Goal: Navigation & Orientation: Find specific page/section

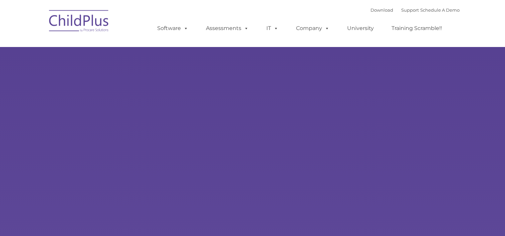
click at [374, 91] on div "Learn More Request a Demo The Future of ChildPlus is Here! Boost your productiv…" at bounding box center [252, 130] width 505 height 260
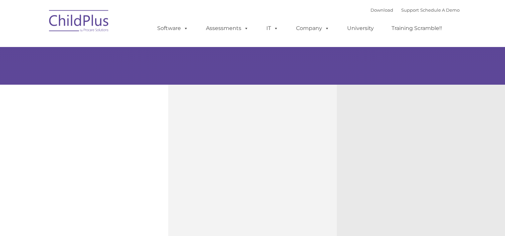
type input ""
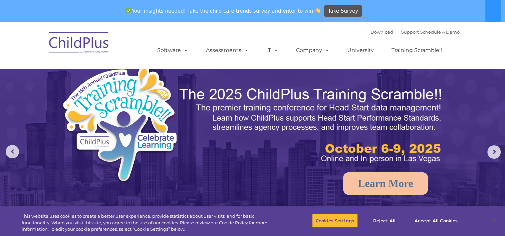
click at [504, 21] on div "Your insights needed! Take the child care trends survey and enter to win! Take …" at bounding box center [252, 11] width 505 height 22
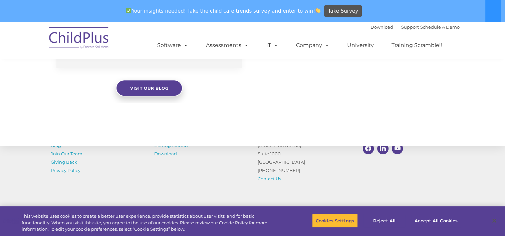
scroll to position [776, 0]
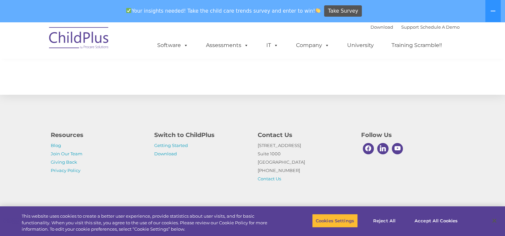
select select "MEDIUM"
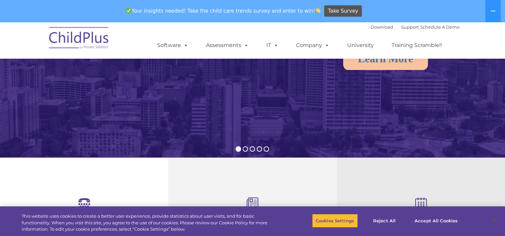
scroll to position [0, 0]
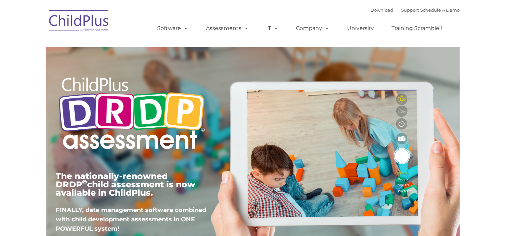
type input ""
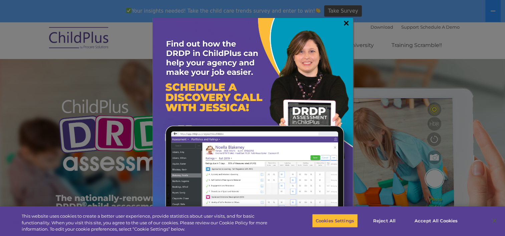
click at [346, 22] on link "×" at bounding box center [346, 23] width 8 height 7
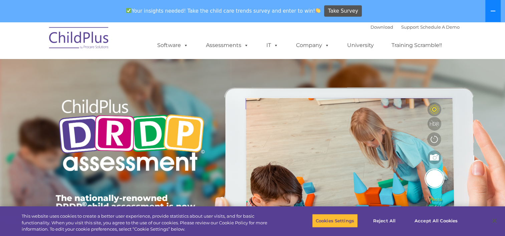
click at [492, 10] on icon at bounding box center [492, 10] width 5 height 5
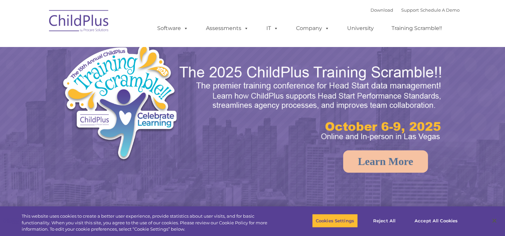
select select "MEDIUM"
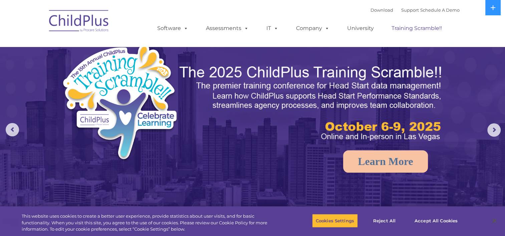
click at [410, 31] on link "Training Scramble!!" at bounding box center [417, 28] width 64 height 13
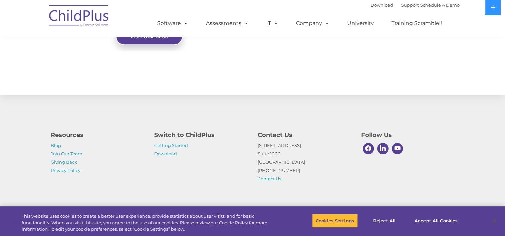
scroll to position [631, 0]
